Goal: Task Accomplishment & Management: Manage account settings

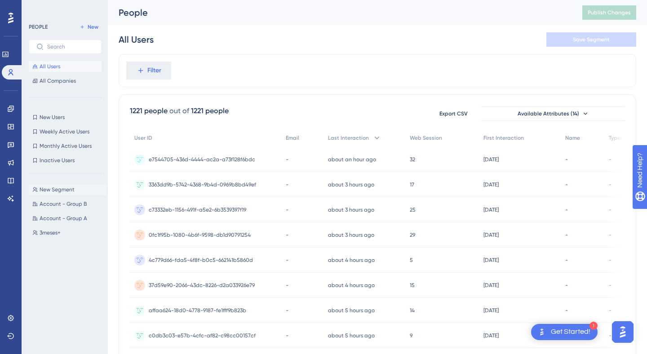
click at [43, 190] on span "New Segment" at bounding box center [57, 189] width 35 height 7
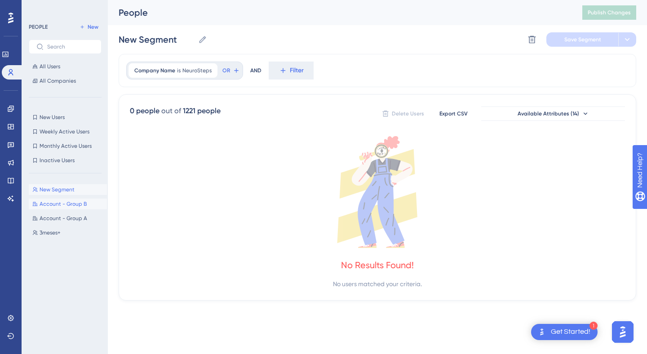
click at [45, 199] on button "Account - Group B Account - Group B" at bounding box center [68, 204] width 78 height 11
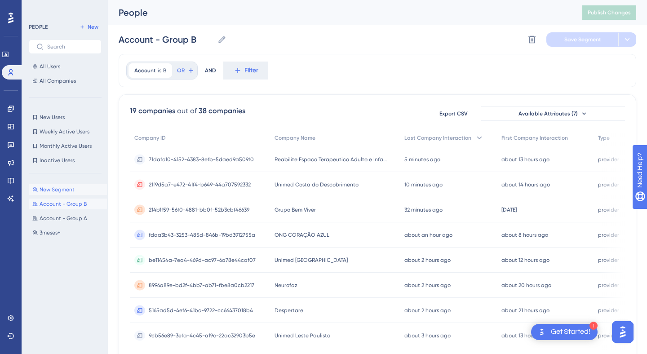
click at [55, 184] on button "New Segment New Segment" at bounding box center [68, 189] width 78 height 11
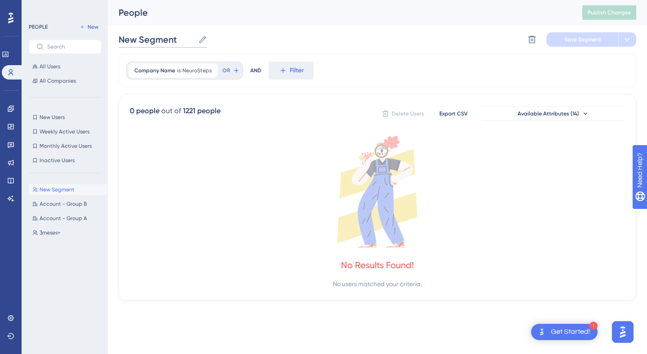
click at [162, 40] on input "New Segment" at bounding box center [157, 39] width 76 height 13
click at [584, 44] on button "Save Segment" at bounding box center [582, 39] width 72 height 14
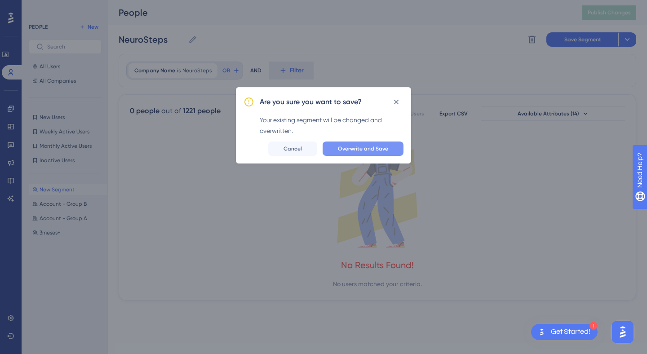
click at [369, 149] on span "Overwrite and Save" at bounding box center [363, 148] width 50 height 7
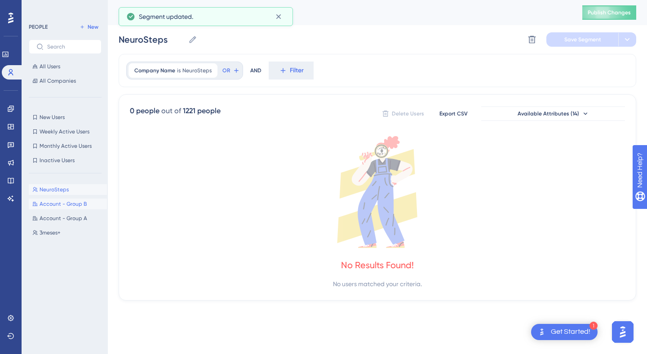
click at [47, 207] on span "Account - Group B" at bounding box center [63, 203] width 47 height 7
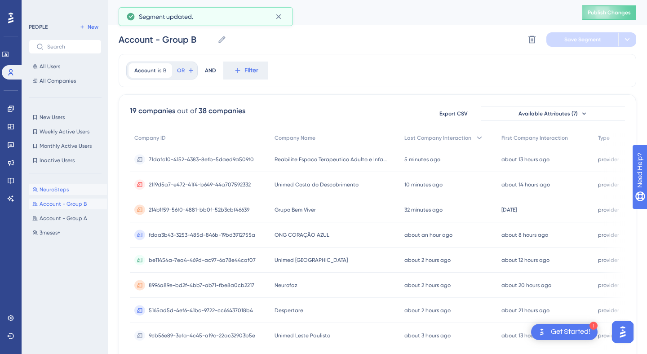
click at [57, 192] on span "NeuroSteps" at bounding box center [54, 189] width 29 height 7
type input "NeuroSteps"
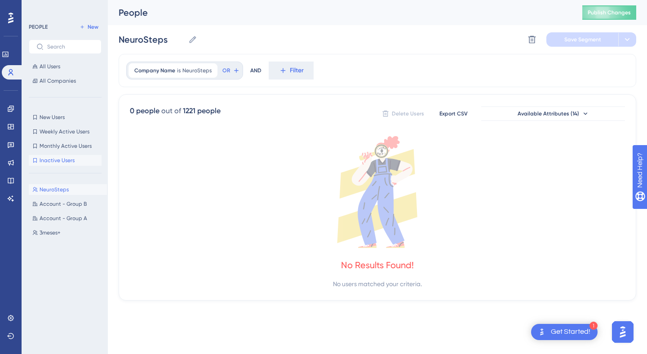
click at [72, 157] on span "Inactive Users" at bounding box center [57, 160] width 35 height 7
click at [62, 190] on span "NeuroSteps" at bounding box center [54, 189] width 29 height 7
click at [193, 70] on span "NeuroSteps" at bounding box center [196, 70] width 29 height 7
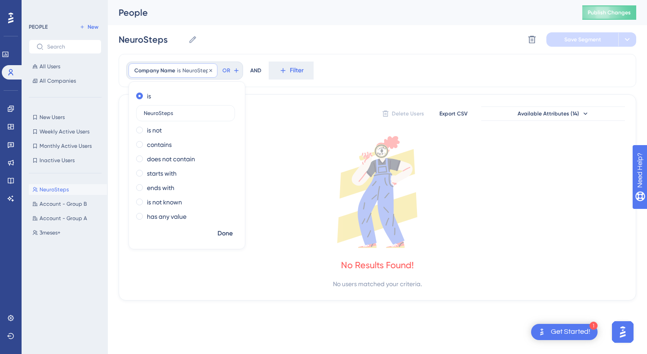
click at [164, 73] on span "Company Name" at bounding box center [154, 70] width 41 height 7
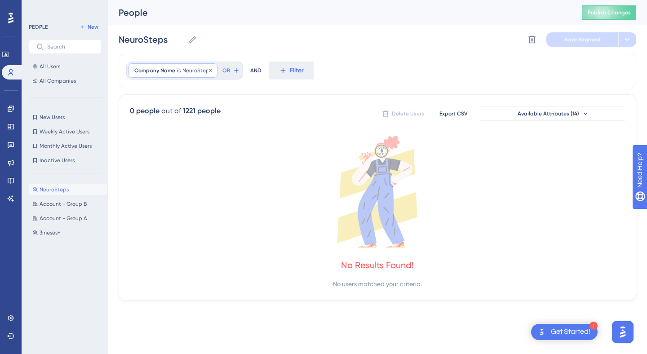
click at [156, 73] on span "Company Name" at bounding box center [154, 70] width 41 height 7
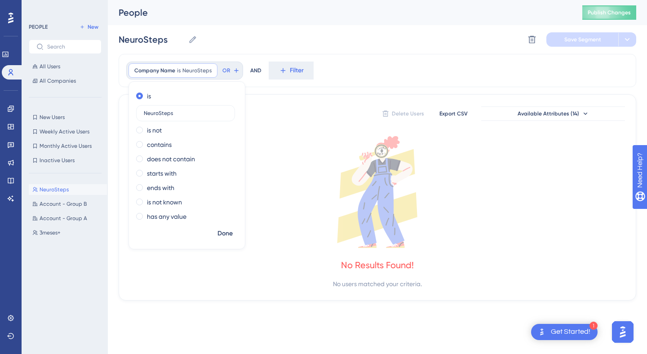
click at [488, 77] on div "Company Name is NeuroSteps NeuroSteps Remove is NeuroSteps is not contains does…" at bounding box center [377, 70] width 517 height 33
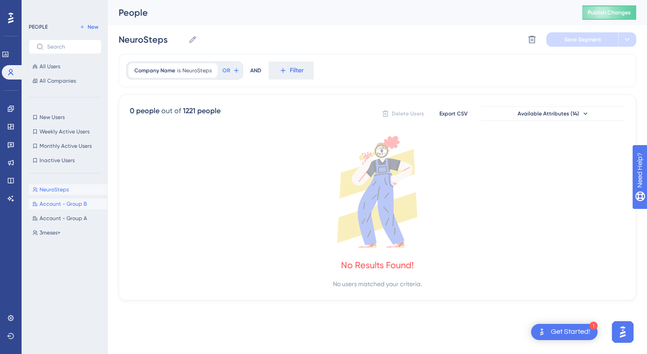
click at [51, 205] on span "Account - Group B" at bounding box center [63, 203] width 47 height 7
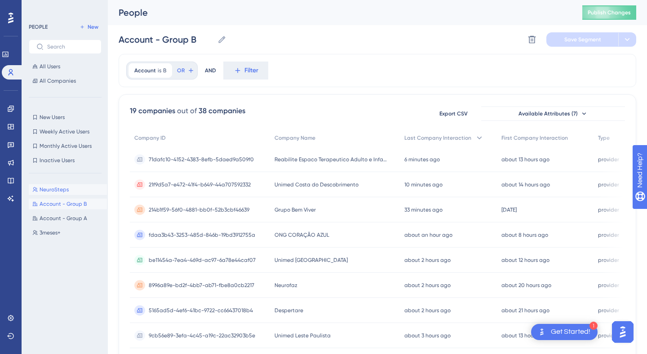
click at [62, 185] on button "NeuroSteps NeuroSteps" at bounding box center [68, 189] width 78 height 11
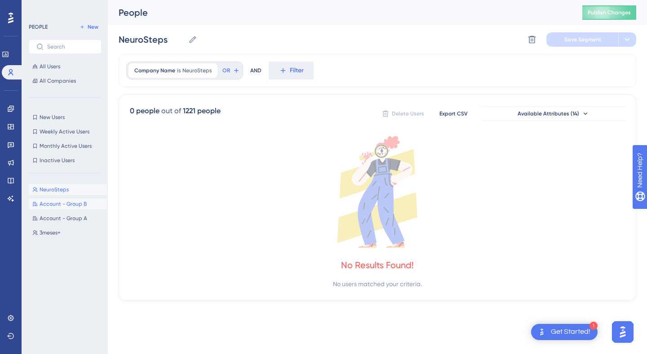
click at [55, 199] on button "Account - Group B Account - Group B" at bounding box center [68, 204] width 78 height 11
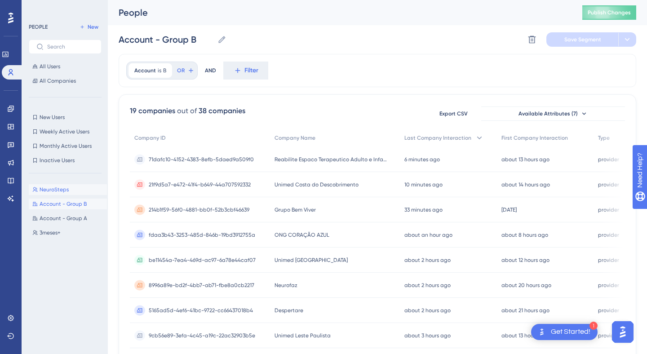
click at [59, 190] on span "NeuroSteps" at bounding box center [54, 189] width 29 height 7
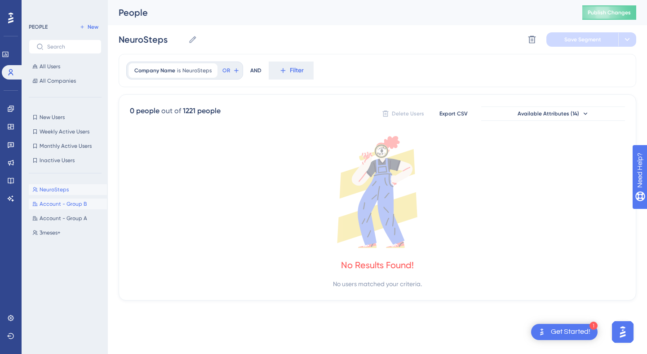
click at [84, 200] on span "Account - Group B" at bounding box center [63, 203] width 47 height 7
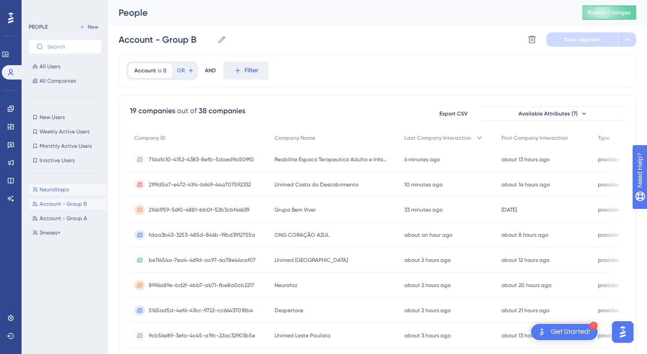
click at [66, 190] on span "NeuroSteps" at bounding box center [54, 189] width 29 height 7
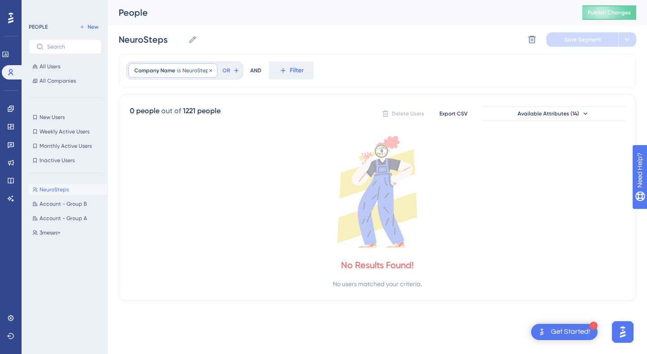
click at [193, 70] on span "NeuroSteps" at bounding box center [196, 70] width 29 height 7
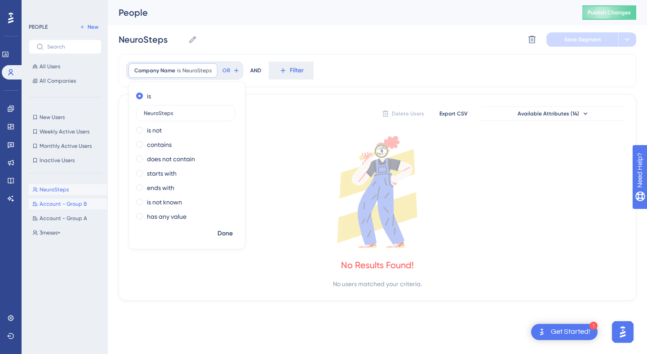
click at [62, 208] on button "Account - Group B Account - Group B" at bounding box center [68, 204] width 78 height 11
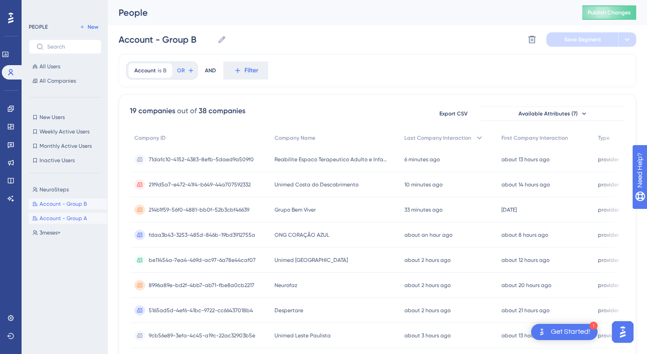
click at [56, 221] on span "Account - Group A" at bounding box center [64, 218] width 48 height 7
type input "Account - Group A"
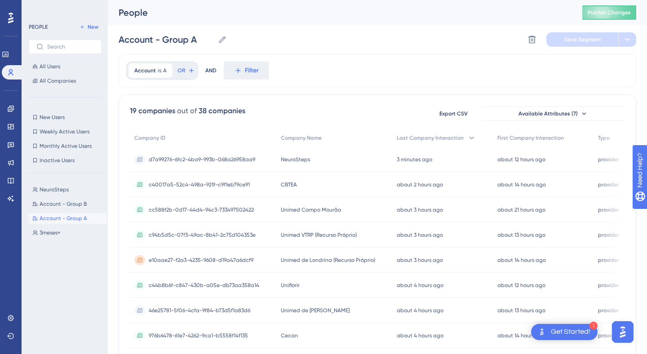
click at [61, 212] on div "NeuroSteps NeuroSteps Account - Group B Account - Group B Account - Group A Acc…" at bounding box center [68, 259] width 78 height 157
click at [284, 162] on span "NeuroSteps" at bounding box center [295, 159] width 29 height 7
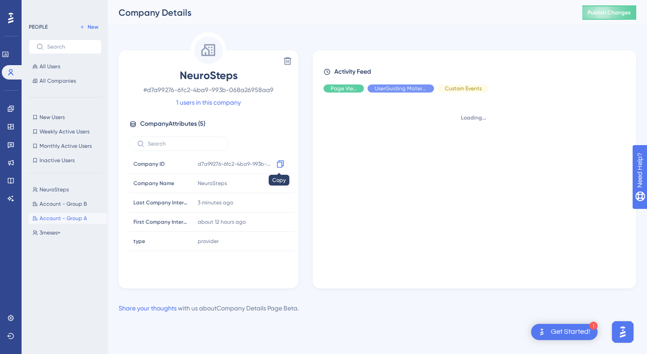
click at [284, 162] on div at bounding box center [280, 164] width 14 height 14
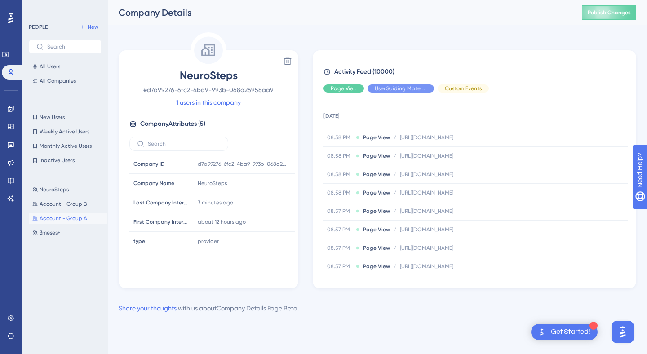
click at [219, 77] on span "NeuroSteps" at bounding box center [208, 75] width 158 height 14
copy span "NeuroSteps"
click at [49, 218] on span "Account - Group A" at bounding box center [64, 218] width 48 height 7
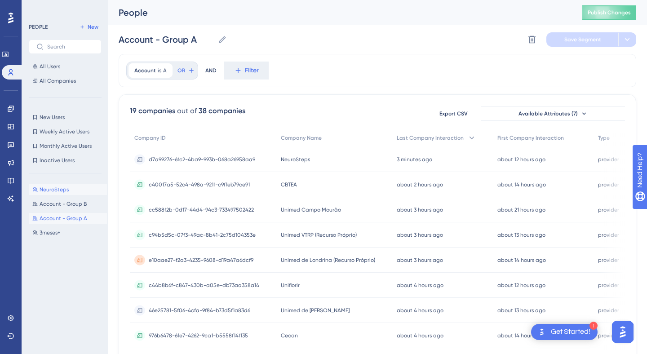
click at [43, 190] on span "NeuroSteps" at bounding box center [54, 189] width 29 height 7
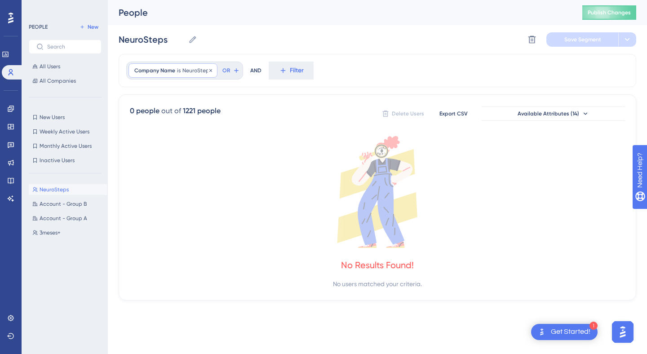
click at [180, 75] on div "Company Name is NeuroSteps NeuroSteps Remove" at bounding box center [172, 70] width 89 height 14
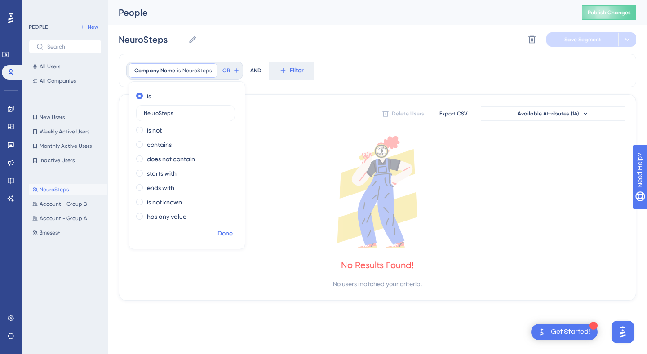
click at [223, 234] on span "Done" at bounding box center [224, 233] width 15 height 11
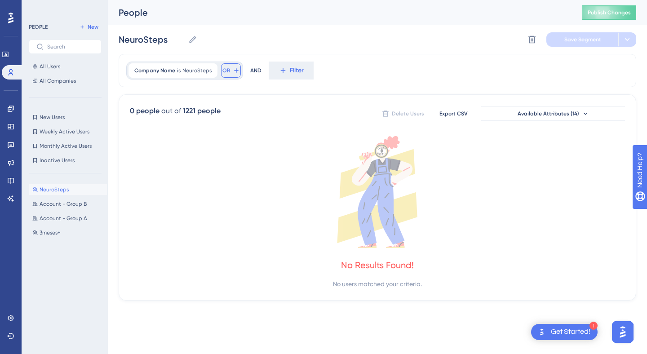
click at [226, 71] on span "OR" at bounding box center [226, 70] width 8 height 7
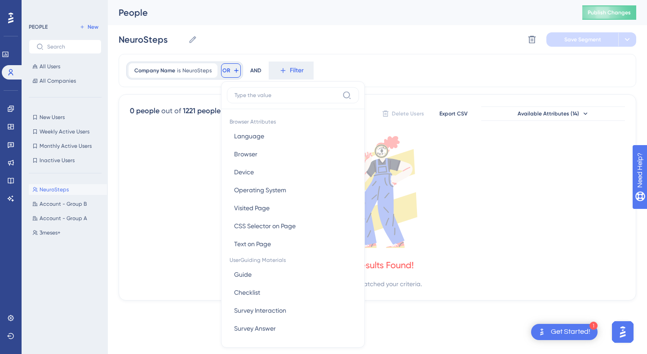
scroll to position [37, 0]
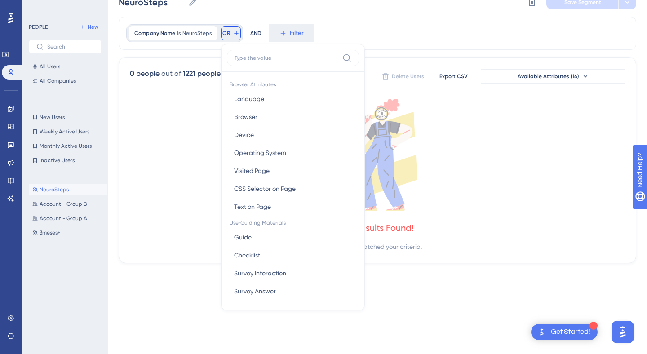
click at [203, 116] on icon at bounding box center [377, 155] width 495 height 112
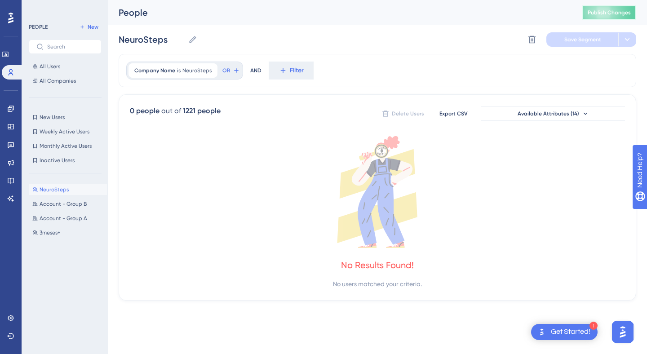
click at [595, 13] on span "Publish Changes" at bounding box center [609, 12] width 43 height 7
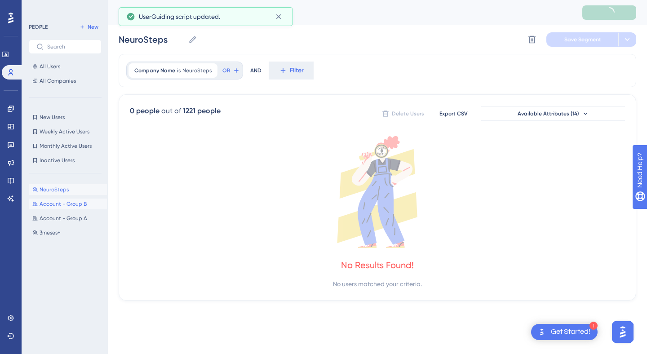
click at [69, 201] on span "Account - Group B" at bounding box center [63, 203] width 47 height 7
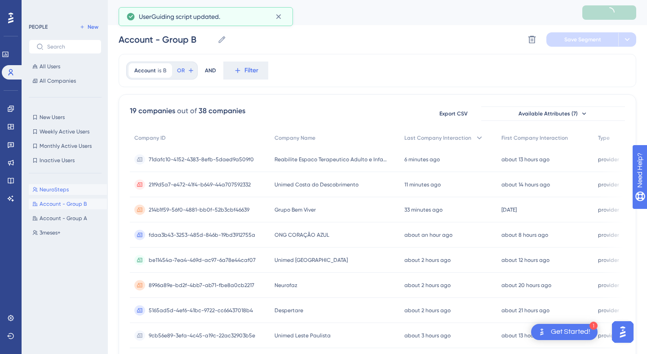
click at [69, 192] on button "NeuroSteps NeuroSteps" at bounding box center [68, 189] width 78 height 11
type input "NeuroSteps"
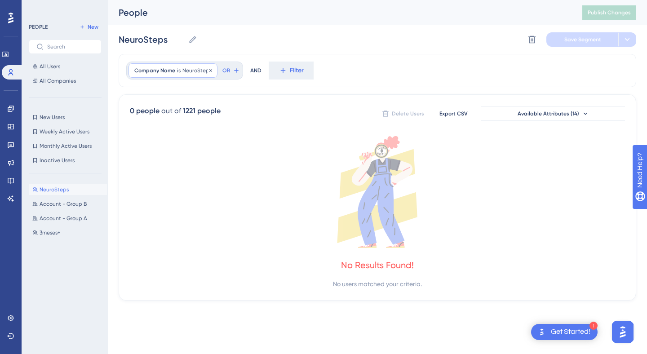
click at [159, 74] on div "Company Name is NeuroSteps NeuroSteps Remove" at bounding box center [172, 70] width 89 height 14
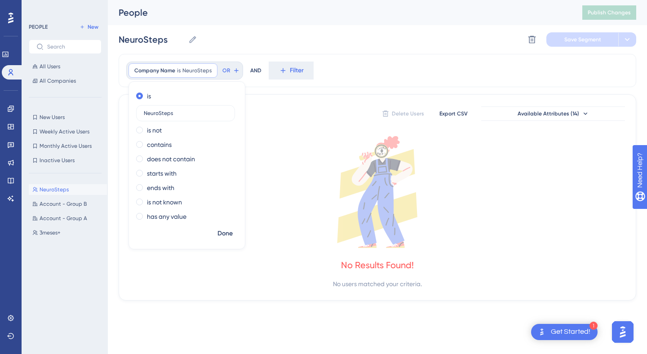
click at [320, 9] on div "People" at bounding box center [339, 12] width 441 height 13
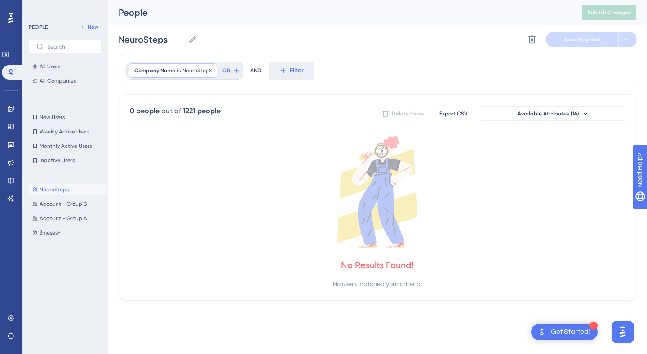
click at [199, 75] on div "Company Name is NeuroSteps NeuroSteps Remove" at bounding box center [172, 70] width 89 height 14
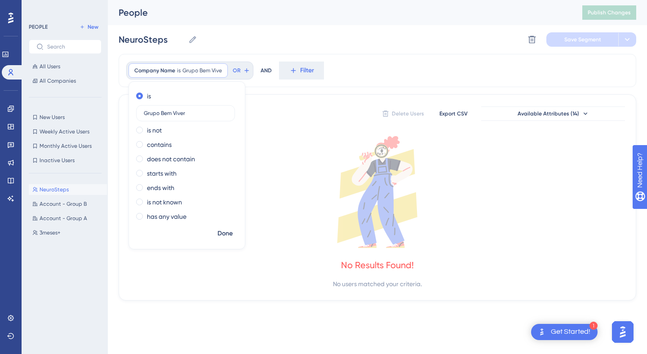
type input "Grupo Bem Viver"
click at [223, 225] on div "is Grupo Bem Viver is not contains does not contain starts with ends with is no…" at bounding box center [187, 157] width 116 height 137
click at [222, 231] on span "Done" at bounding box center [224, 233] width 15 height 11
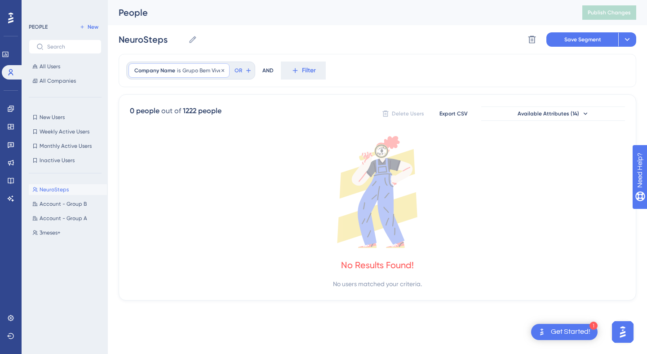
click at [209, 73] on span "Grupo Bem Viver" at bounding box center [202, 70] width 41 height 7
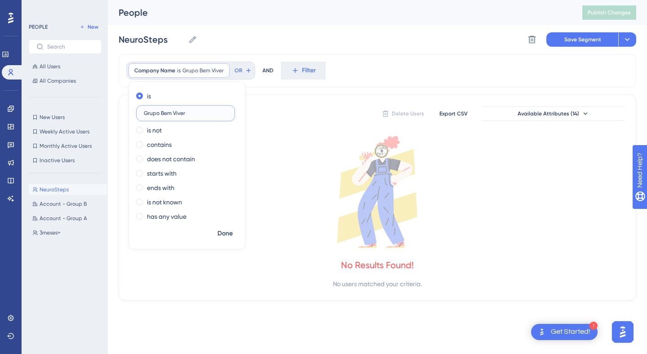
paste input "NeuroSteps"
type input "NeuroSteps"
click at [214, 230] on button "Done" at bounding box center [224, 234] width 25 height 16
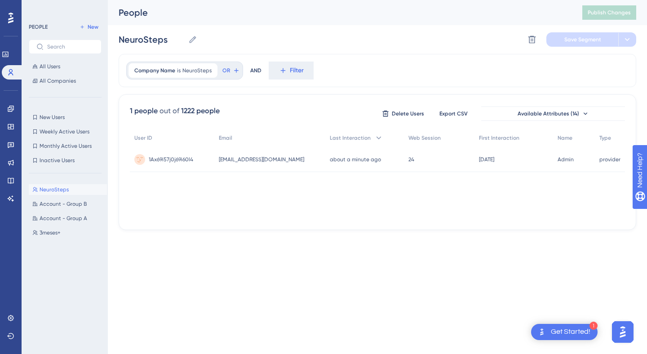
drag, startPoint x: 469, startPoint y: 217, endPoint x: 324, endPoint y: 197, distance: 145.5
click at [324, 197] on div "User ID Email Last Interaction Web Session First Interaction Name Type 1Ax69i57…" at bounding box center [377, 174] width 495 height 90
click at [583, 30] on div "NeuroSteps NeuroSteps Delete Segment Save Segment" at bounding box center [377, 39] width 517 height 29
click at [59, 208] on button "Account - Group B Account - Group B" at bounding box center [68, 204] width 78 height 11
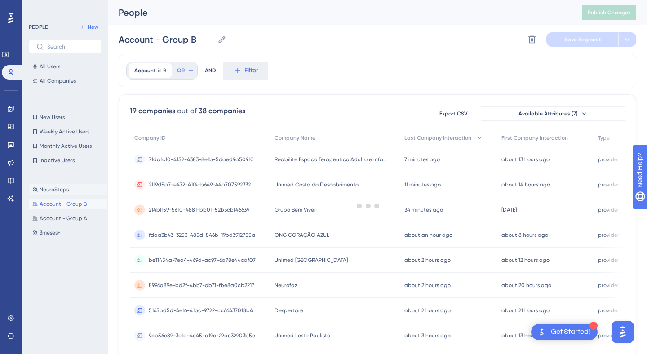
click at [61, 190] on span "NeuroSteps" at bounding box center [54, 189] width 29 height 7
type input "NeuroSteps"
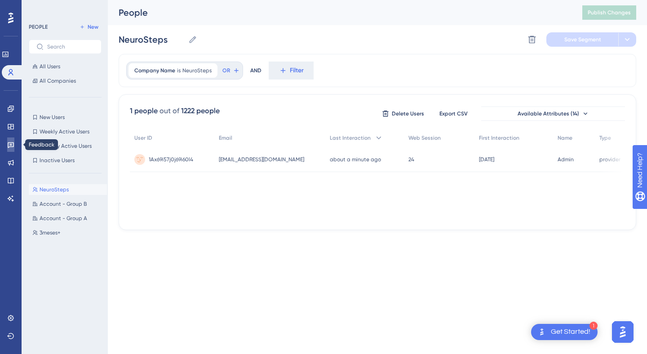
click at [11, 150] on link at bounding box center [10, 144] width 7 height 14
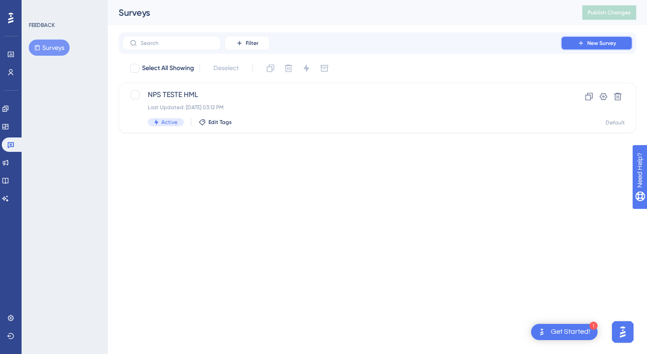
click at [571, 41] on button "New Survey" at bounding box center [597, 43] width 72 height 14
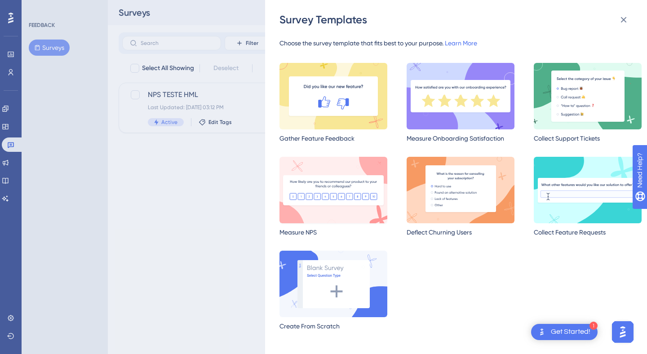
click at [336, 187] on img at bounding box center [333, 190] width 108 height 66
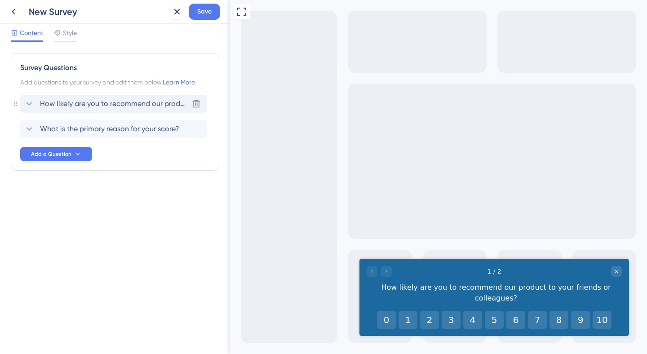
click at [93, 102] on span "How likely are you to recommend our product to your friends or colleagues?" at bounding box center [114, 103] width 148 height 11
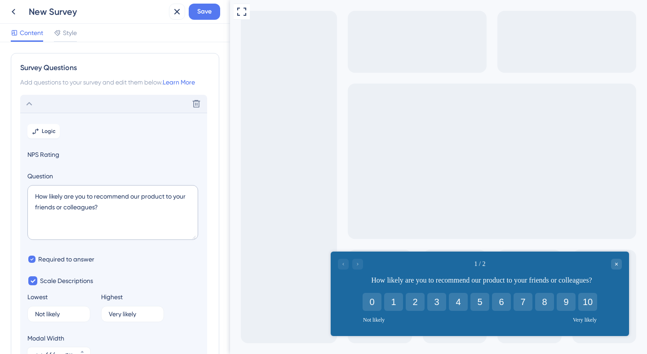
scroll to position [53, 0]
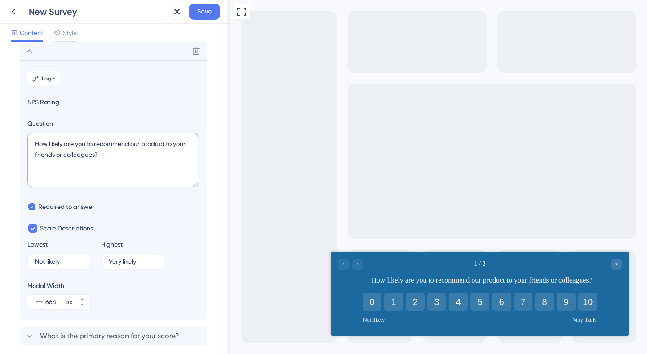
click at [94, 148] on textarea "How likely are you to recommend our product to your friends or colleagues?" at bounding box center [112, 160] width 171 height 55
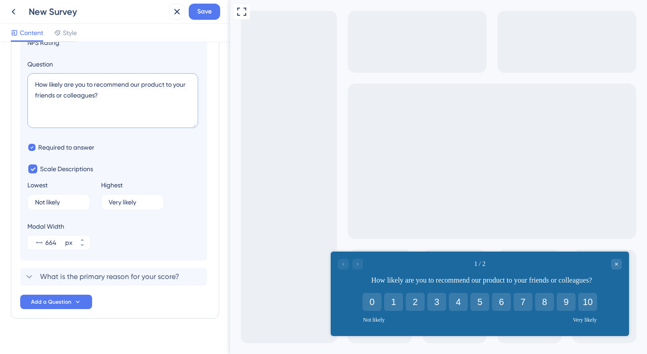
scroll to position [123, 0]
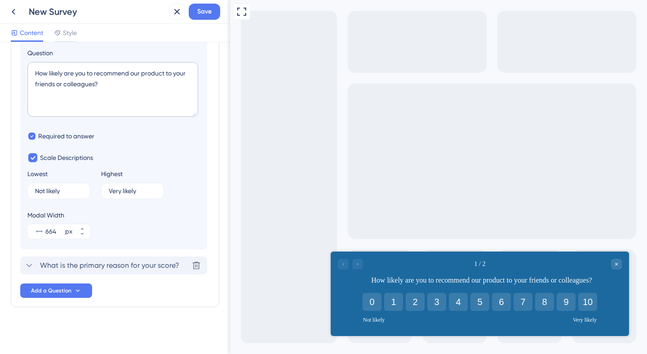
click at [84, 272] on div "What is the primary reason for your score? [GEOGRAPHIC_DATA]" at bounding box center [113, 265] width 187 height 18
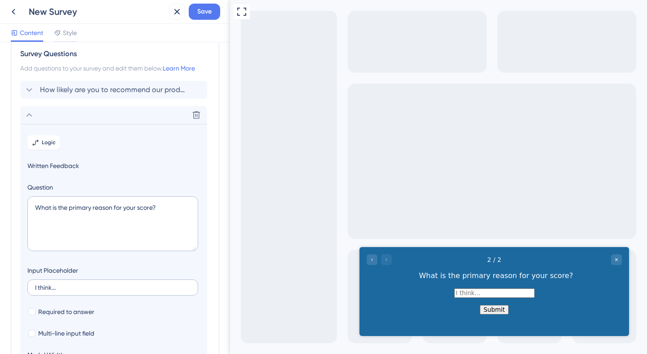
scroll to position [0, 0]
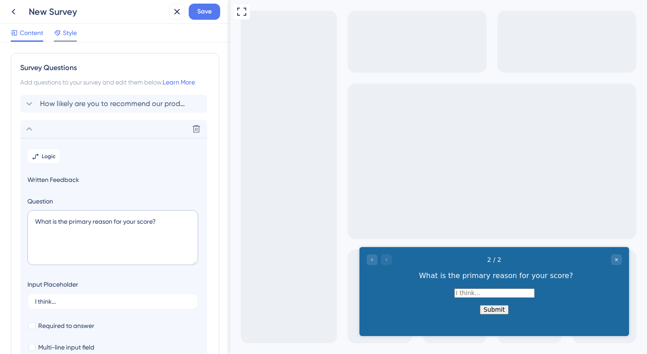
click at [71, 33] on span "Style" at bounding box center [70, 32] width 14 height 11
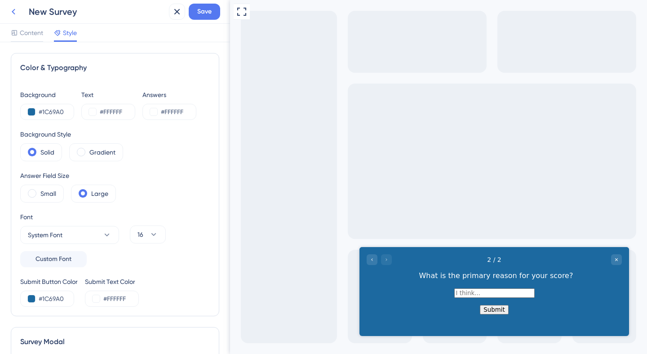
click at [13, 13] on icon at bounding box center [14, 12] width 4 height 6
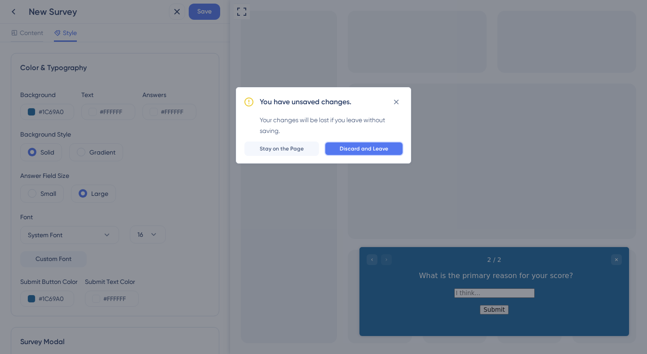
click at [347, 154] on button "Discard and Leave" at bounding box center [363, 148] width 79 height 14
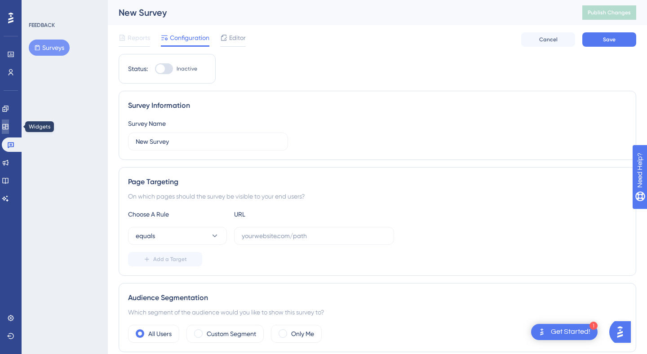
click at [8, 125] on icon at bounding box center [5, 126] width 6 height 5
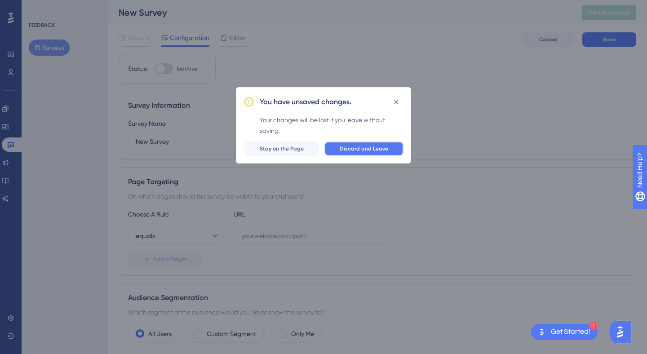
click at [366, 145] on span "Discard and Leave" at bounding box center [364, 148] width 49 height 7
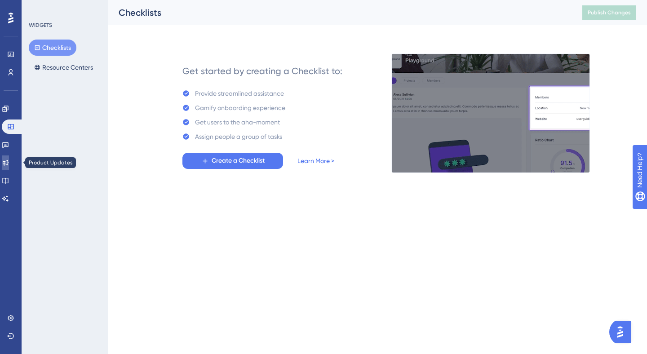
click at [9, 164] on icon at bounding box center [5, 162] width 7 height 7
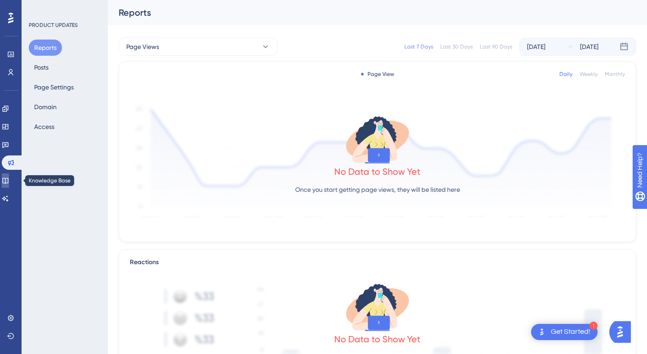
click at [9, 179] on link at bounding box center [5, 180] width 7 height 14
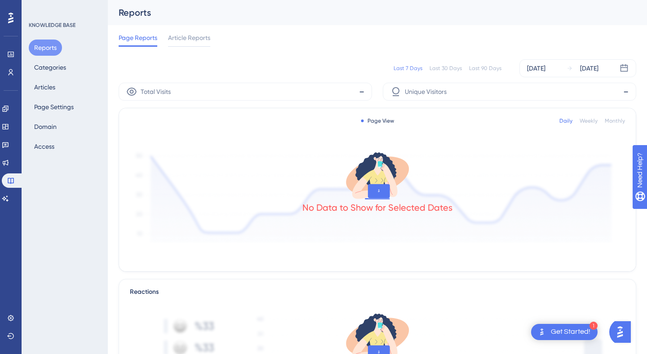
click at [11, 190] on div "Engagement Widgets Feedback Product Updates Knowledge Base AI Assistant" at bounding box center [11, 154] width 18 height 104
click at [9, 194] on link at bounding box center [5, 198] width 7 height 14
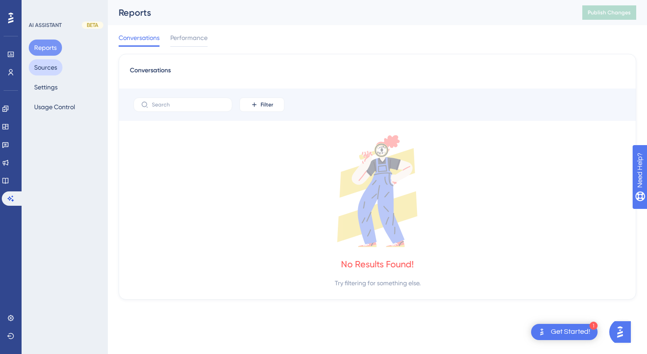
click at [47, 70] on button "Sources" at bounding box center [46, 67] width 34 height 16
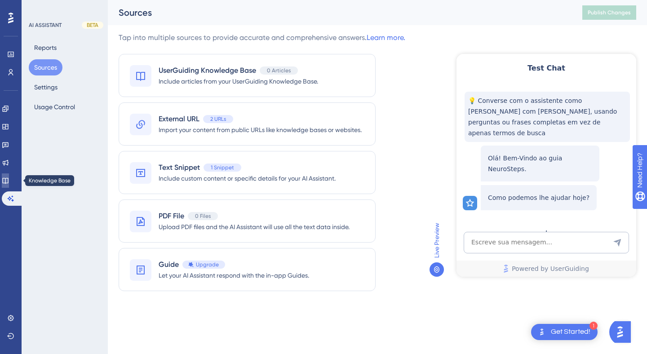
click at [6, 181] on link at bounding box center [5, 180] width 7 height 14
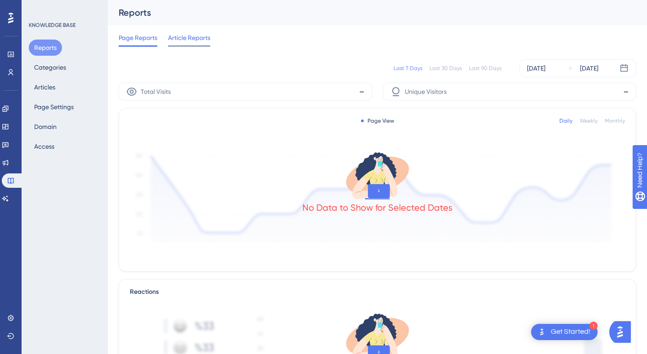
click at [185, 42] on span "Article Reports" at bounding box center [189, 37] width 42 height 11
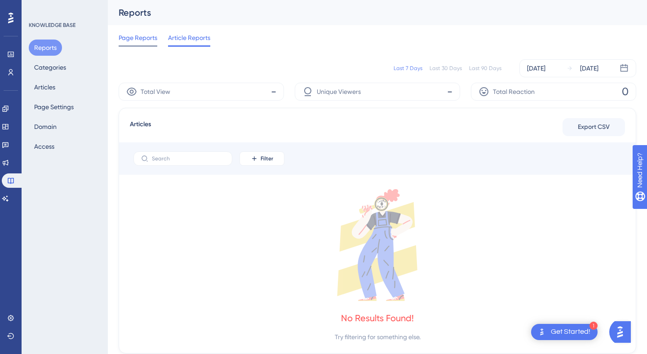
click at [143, 44] on div "Page Reports" at bounding box center [138, 39] width 39 height 14
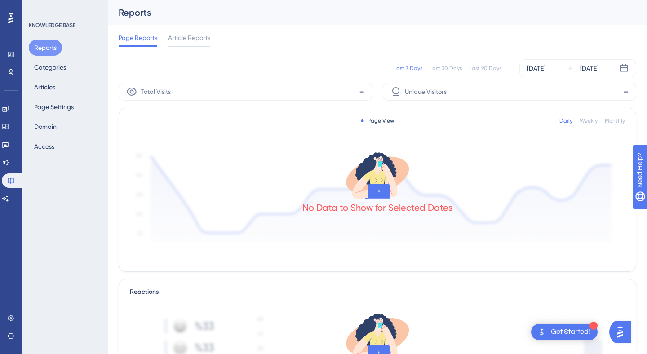
click at [50, 76] on div "Reports Categories Articles Page Settings Domain Access" at bounding box center [65, 97] width 73 height 115
click at [51, 67] on button "Categories" at bounding box center [50, 67] width 43 height 16
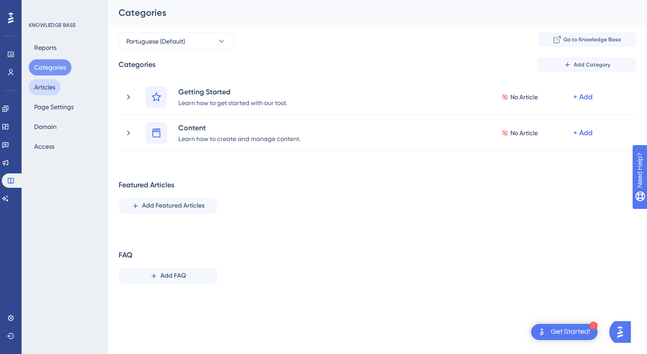
click at [46, 80] on button "Articles" at bounding box center [45, 87] width 32 height 16
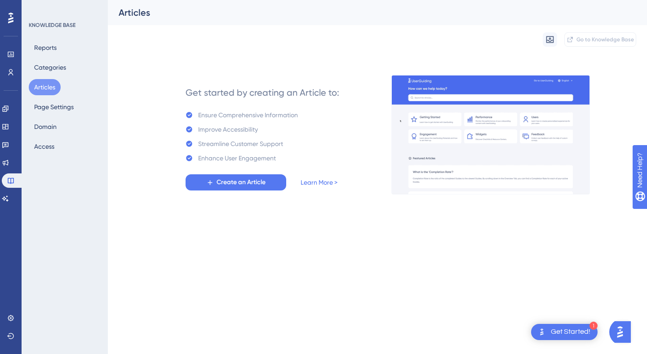
click at [41, 97] on div "Reports Categories Articles Page Settings Domain Access" at bounding box center [65, 97] width 73 height 115
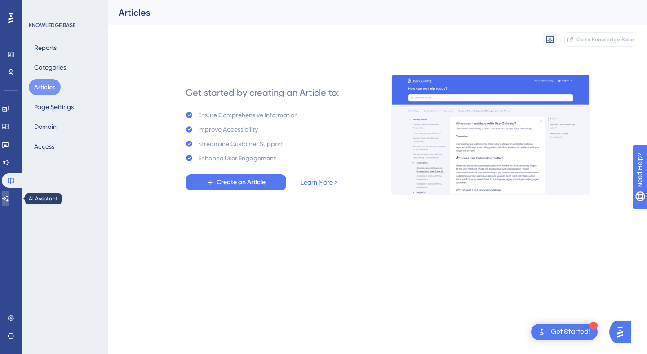
click at [7, 194] on link at bounding box center [5, 198] width 7 height 14
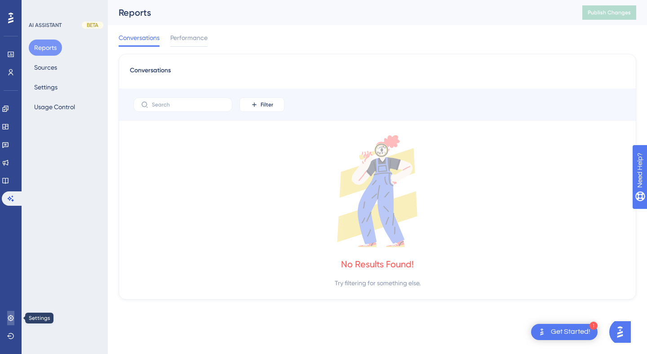
click at [11, 313] on link at bounding box center [10, 318] width 7 height 14
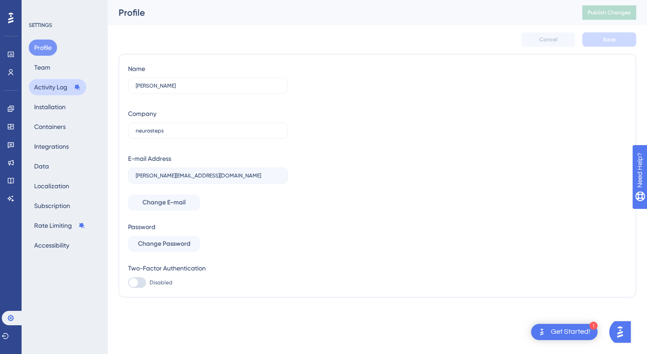
click at [57, 88] on button "Activity Log" at bounding box center [57, 87] width 57 height 16
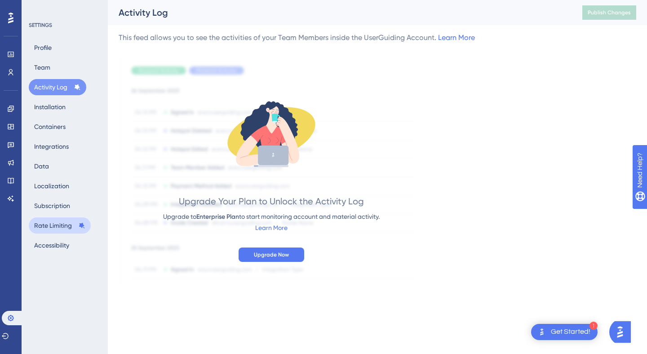
click at [61, 224] on button "Rate Limiting" at bounding box center [60, 225] width 62 height 16
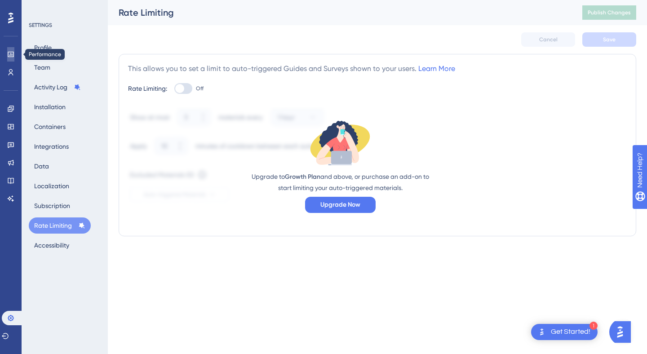
click at [10, 61] on link at bounding box center [10, 54] width 7 height 14
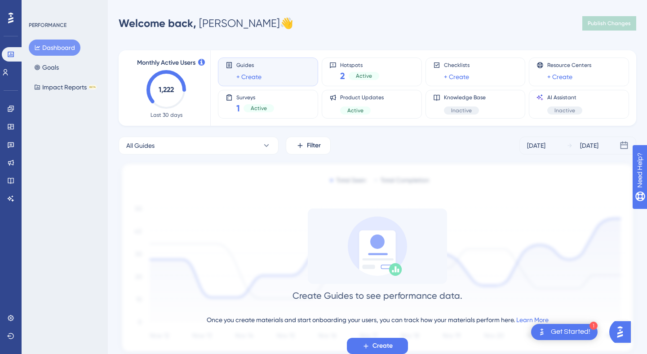
scroll to position [31, 0]
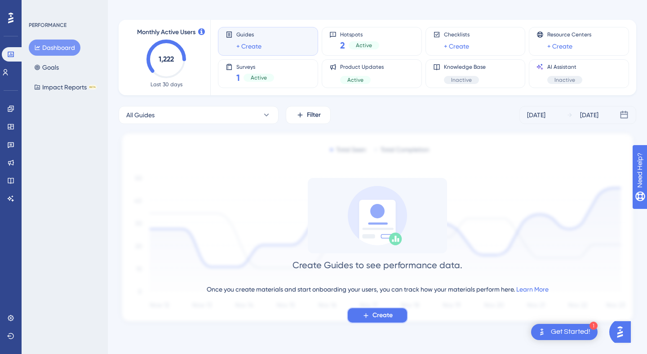
click at [372, 315] on span "Create" at bounding box center [382, 315] width 20 height 11
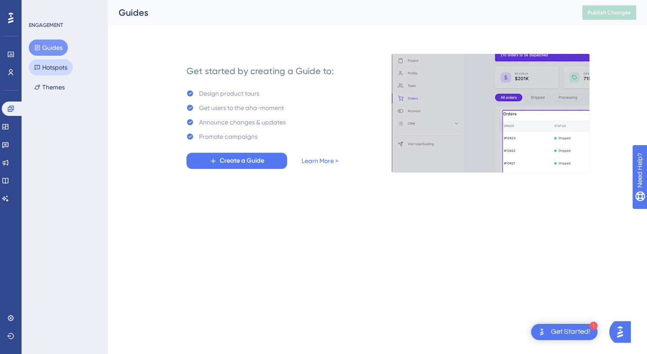
click at [54, 61] on button "Hotspots" at bounding box center [51, 67] width 44 height 16
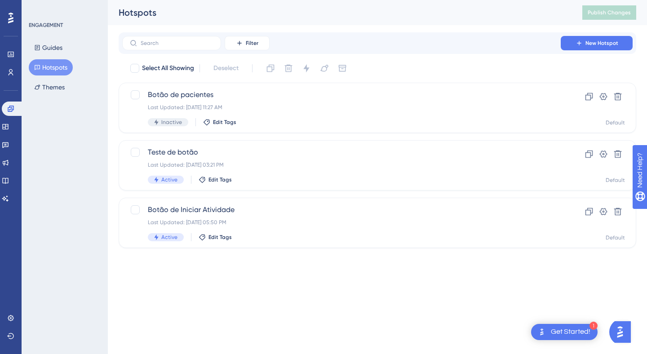
click at [49, 76] on div "Guides Hotspots Themes" at bounding box center [65, 68] width 73 height 56
click at [45, 84] on button "Themes" at bounding box center [49, 87] width 41 height 16
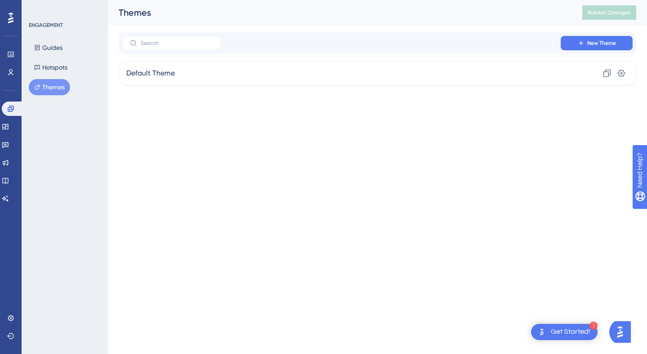
click at [13, 63] on div "Performance Users" at bounding box center [10, 63] width 7 height 32
click at [13, 68] on link at bounding box center [10, 72] width 7 height 14
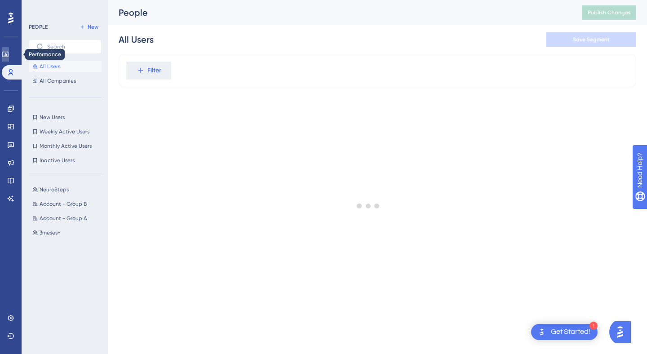
click at [9, 58] on link at bounding box center [5, 54] width 7 height 14
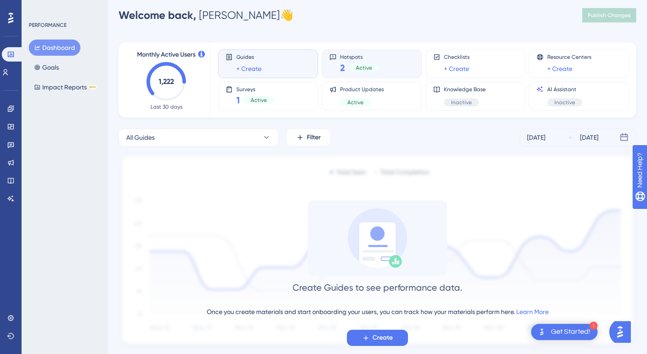
scroll to position [31, 0]
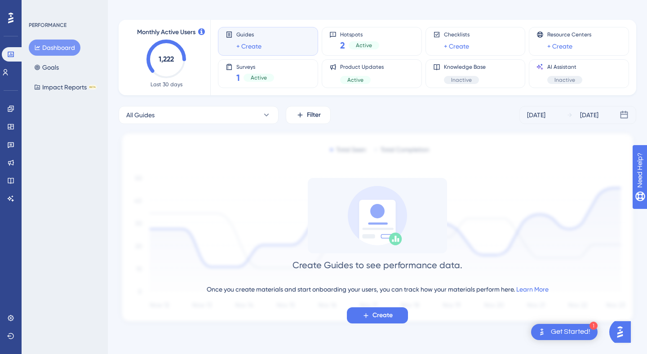
click at [10, 137] on div "Engagement Widgets Feedback Product Updates Knowledge Base AI Assistant" at bounding box center [10, 154] width 7 height 104
click at [10, 140] on link at bounding box center [10, 144] width 7 height 14
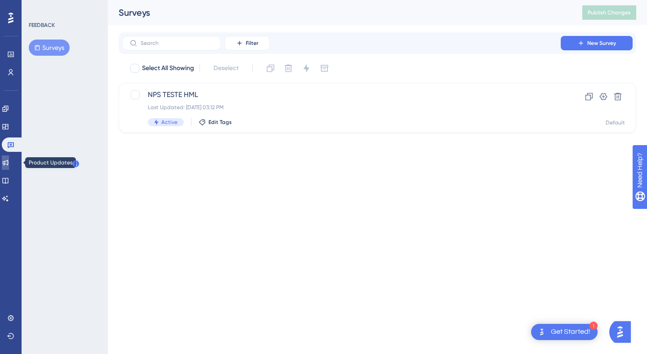
click at [9, 161] on icon at bounding box center [6, 163] width 6 height 6
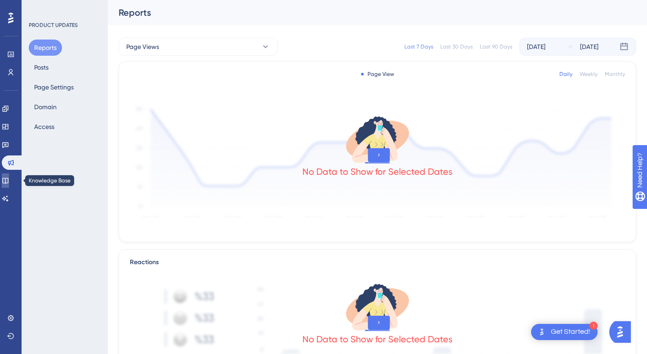
click at [9, 177] on icon at bounding box center [5, 180] width 7 height 7
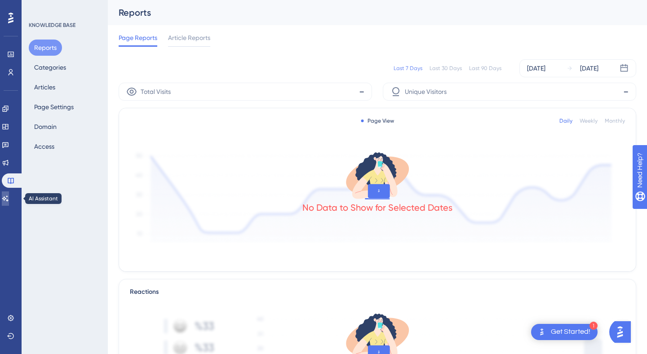
click at [9, 201] on icon at bounding box center [5, 198] width 7 height 7
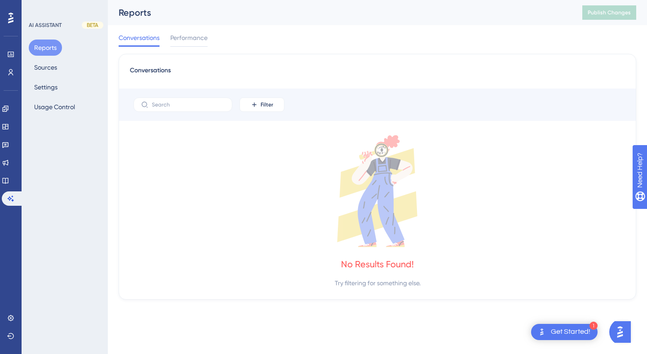
click at [8, 81] on div "Engagement Widgets Feedback Product Updates Knowledge Base AI Assistant" at bounding box center [11, 143] width 18 height 126
click at [8, 97] on div "Engagement Widgets Feedback Product Updates Knowledge Base AI Assistant" at bounding box center [11, 143] width 18 height 126
click at [8, 105] on link at bounding box center [5, 109] width 7 height 14
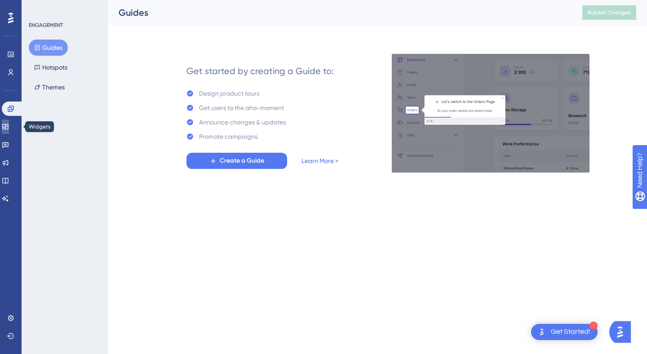
click at [9, 125] on icon at bounding box center [5, 126] width 7 height 7
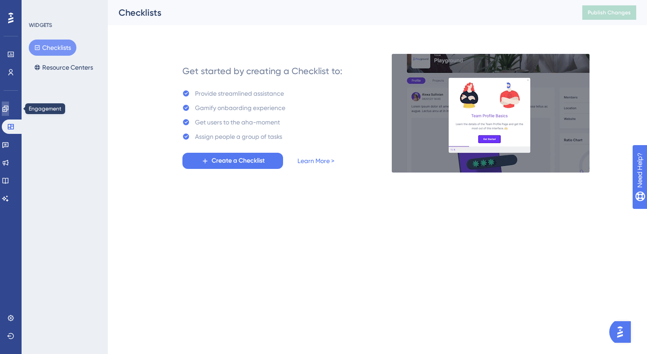
click at [9, 109] on icon at bounding box center [5, 108] width 7 height 7
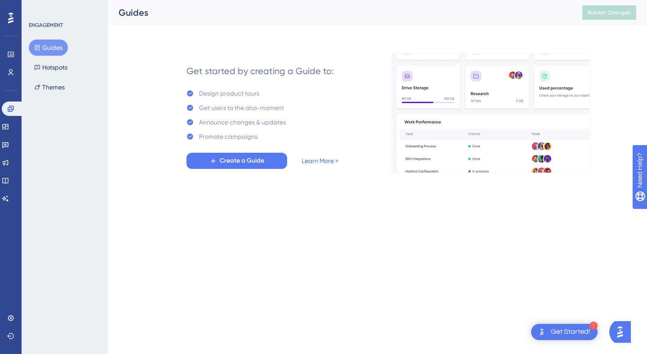
click at [439, 101] on img at bounding box center [490, 112] width 199 height 119
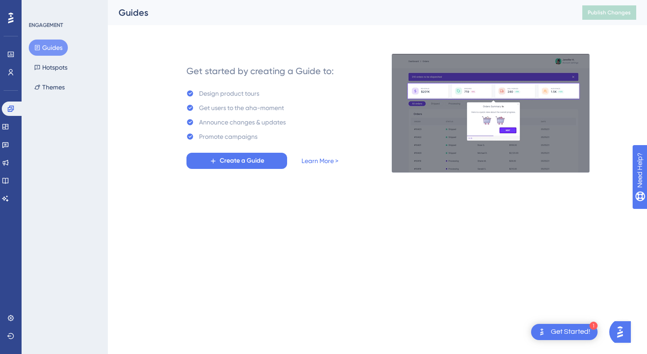
click at [439, 101] on img at bounding box center [490, 112] width 199 height 119
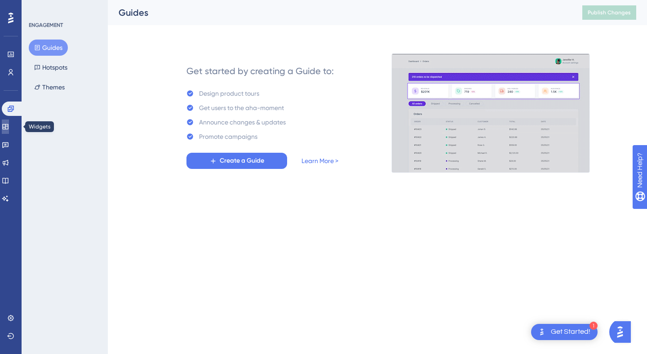
click at [8, 132] on link at bounding box center [5, 126] width 7 height 14
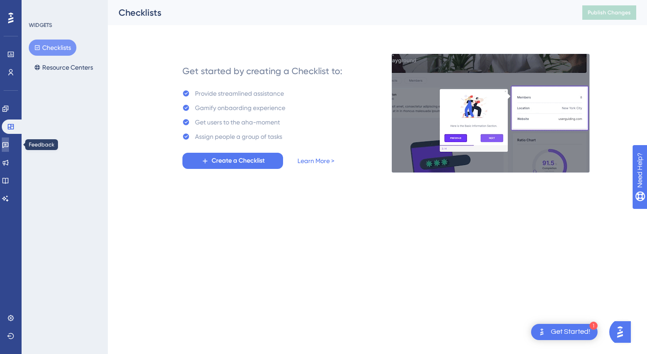
click at [8, 144] on icon at bounding box center [5, 145] width 6 height 6
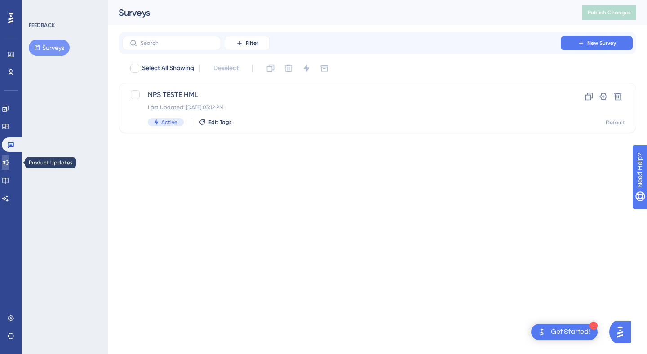
click at [9, 164] on icon at bounding box center [5, 162] width 7 height 7
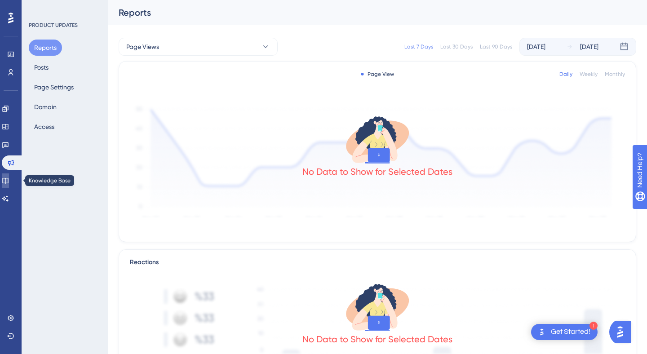
click at [9, 174] on link at bounding box center [5, 180] width 7 height 14
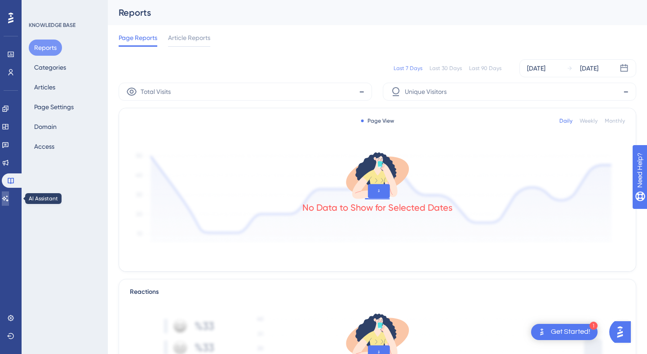
click at [8, 192] on link at bounding box center [5, 198] width 7 height 14
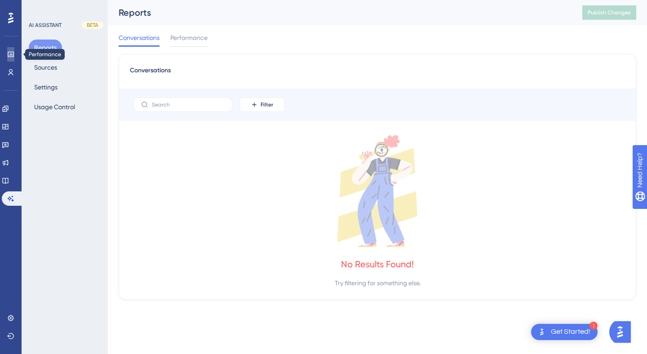
click at [8, 50] on link at bounding box center [10, 54] width 7 height 14
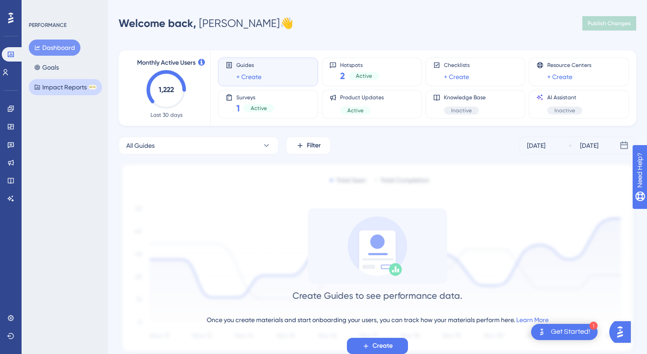
click at [59, 86] on button "Impact Reports BETA" at bounding box center [65, 87] width 73 height 16
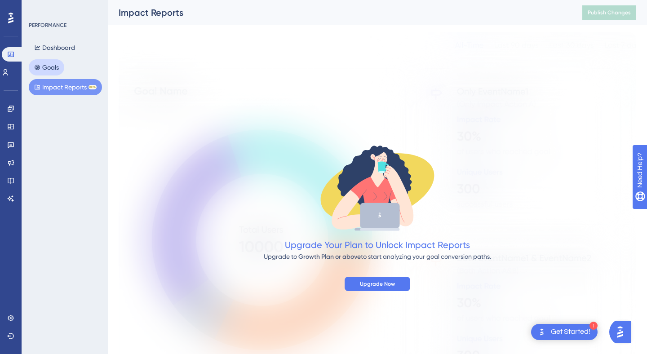
click at [59, 65] on button "Goals" at bounding box center [46, 67] width 35 height 16
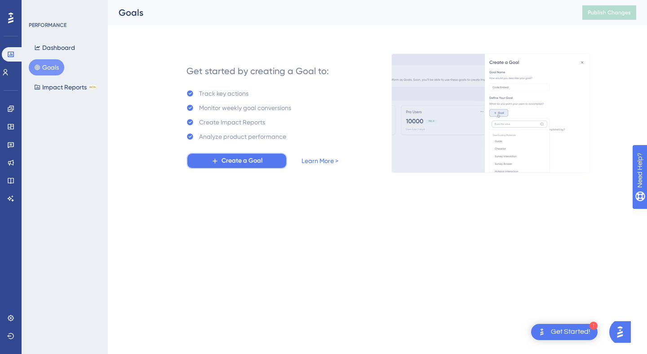
click at [249, 159] on span "Create a Goal" at bounding box center [241, 160] width 41 height 11
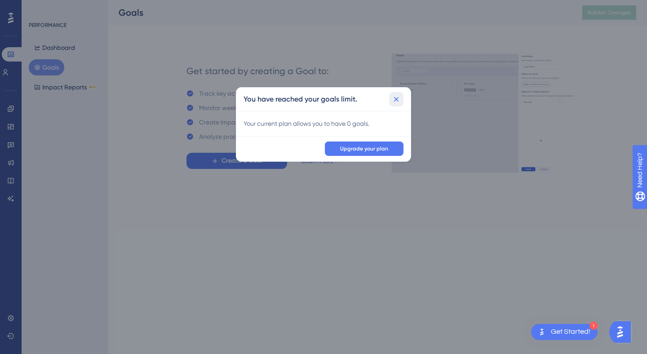
click at [394, 99] on icon at bounding box center [396, 99] width 9 height 9
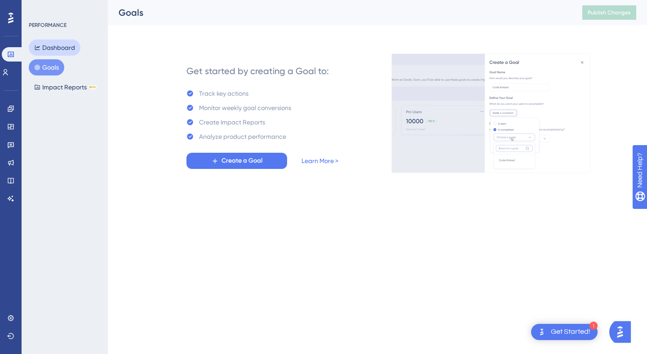
click at [44, 46] on button "Dashboard" at bounding box center [55, 48] width 52 height 16
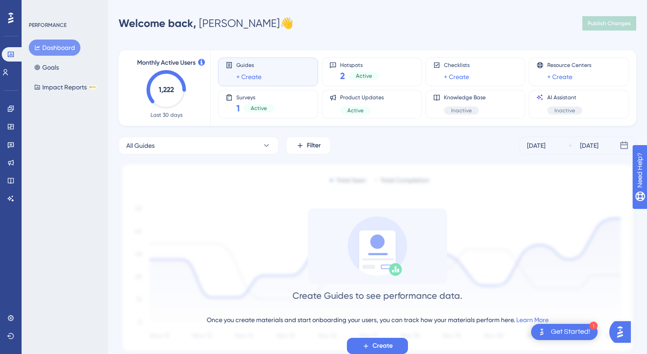
scroll to position [31, 0]
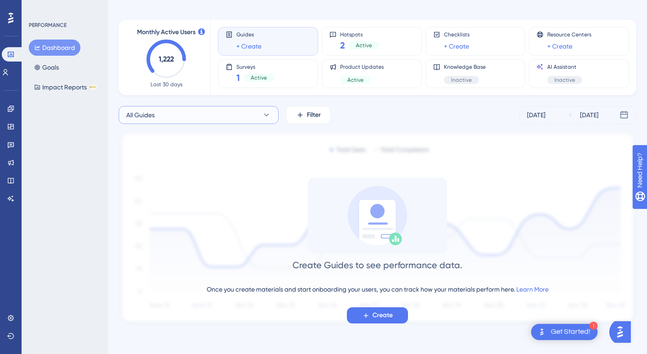
click at [227, 119] on button "All Guides" at bounding box center [199, 115] width 160 height 18
click at [181, 174] on button "All Guides All Guides" at bounding box center [198, 170] width 148 height 18
